Goal: Check status

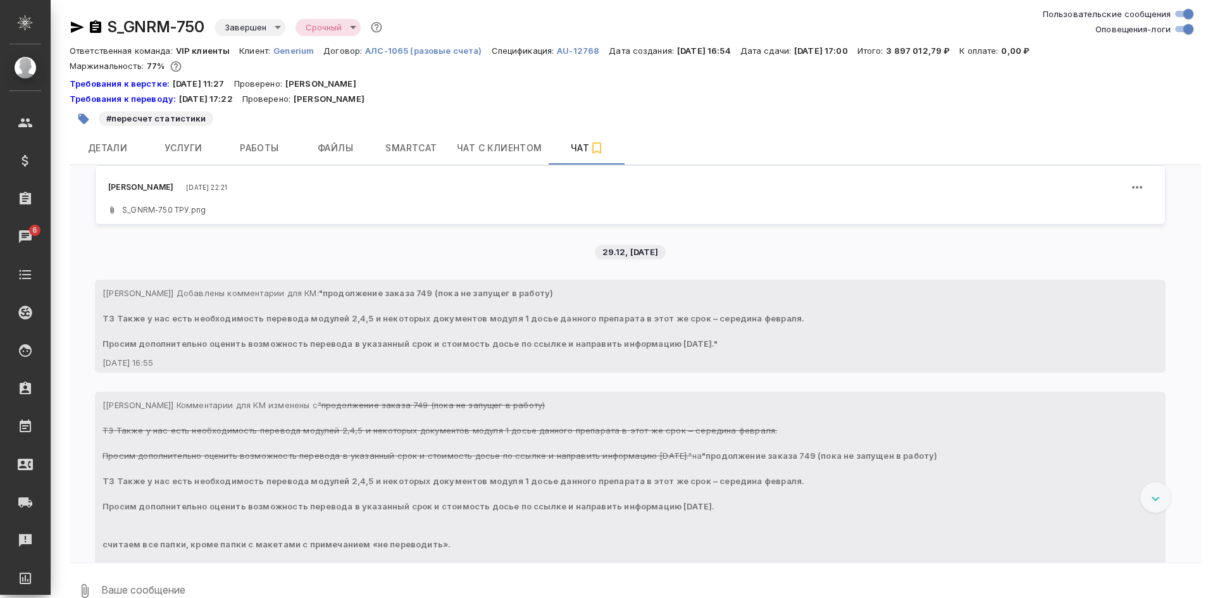
scroll to position [145835, 0]
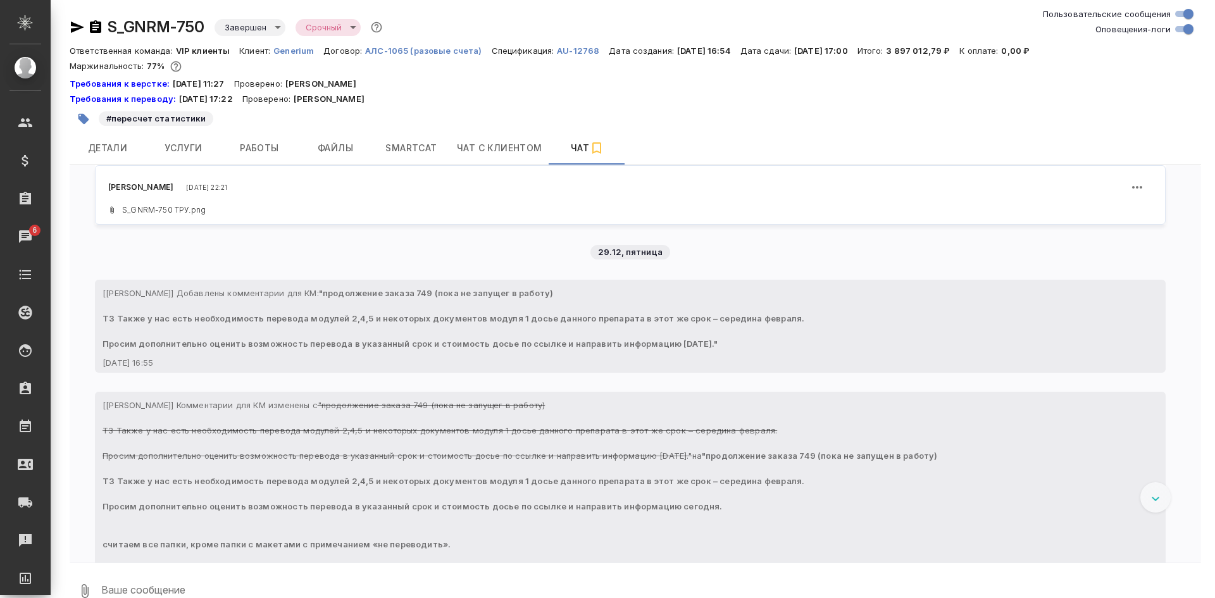
scroll to position [145835, 0]
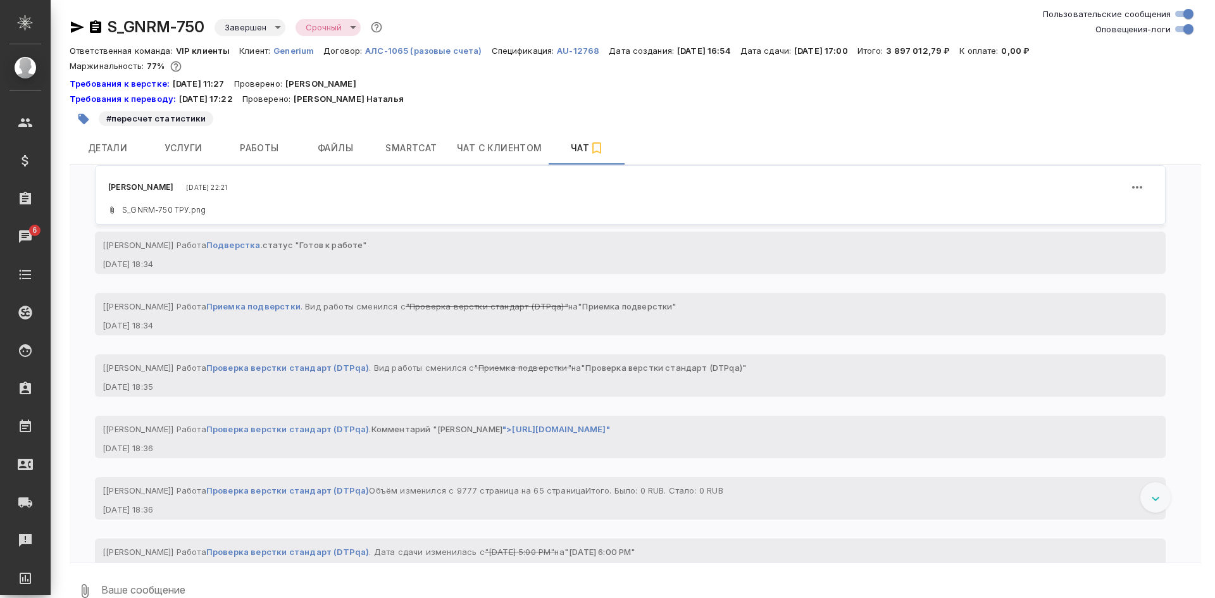
scroll to position [145455, 0]
